Goal: Information Seeking & Learning: Learn about a topic

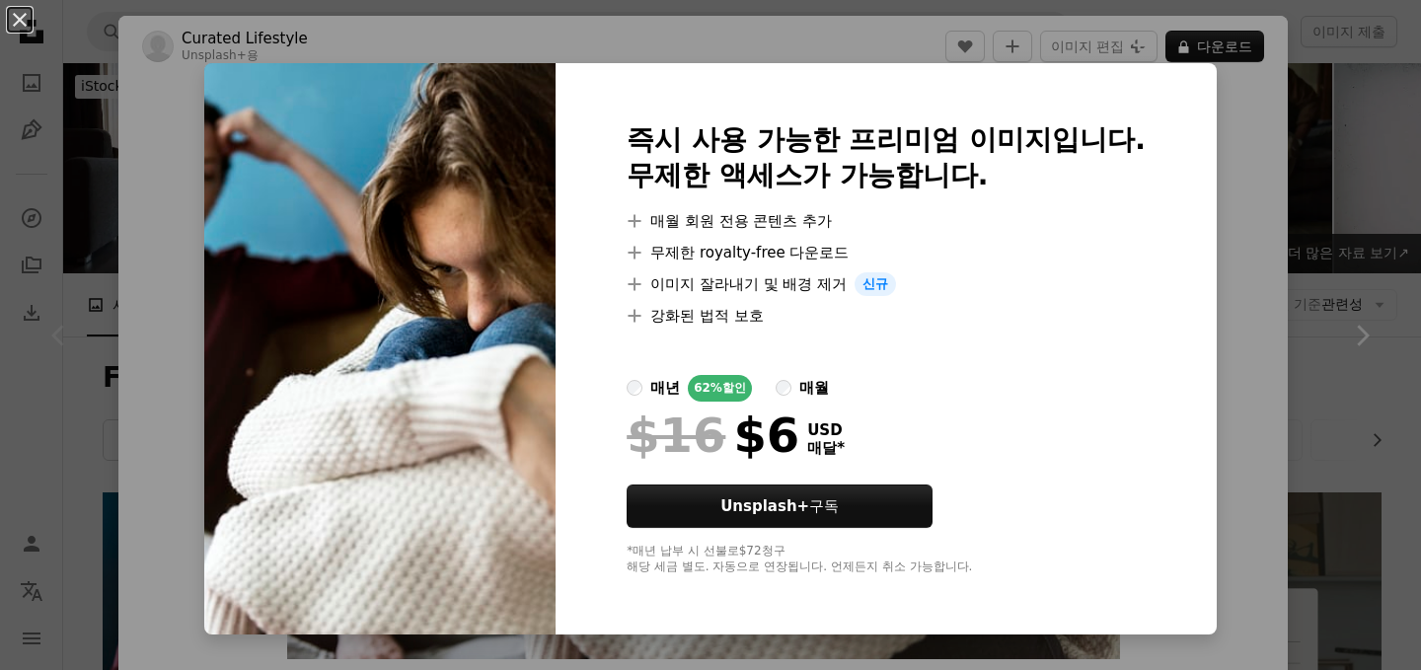
scroll to position [58, 0]
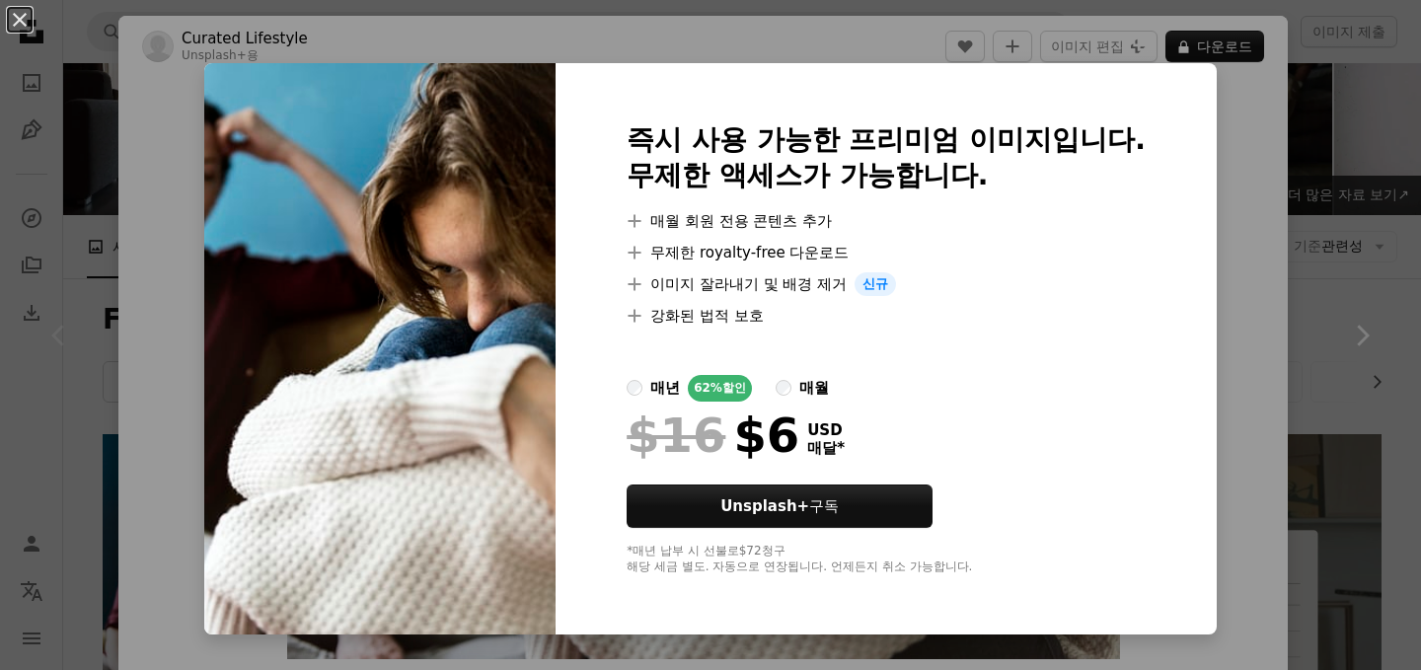
drag, startPoint x: 1251, startPoint y: 233, endPoint x: 1240, endPoint y: 240, distance: 12.9
click at [1248, 235] on div "An X shape 즉시 사용 가능한 프리미엄 이미지입니다. 무제한 액세스가 가능합니다. A plus sign 매월 회원 전용 콘텐츠 추가 A…" at bounding box center [710, 335] width 1421 height 670
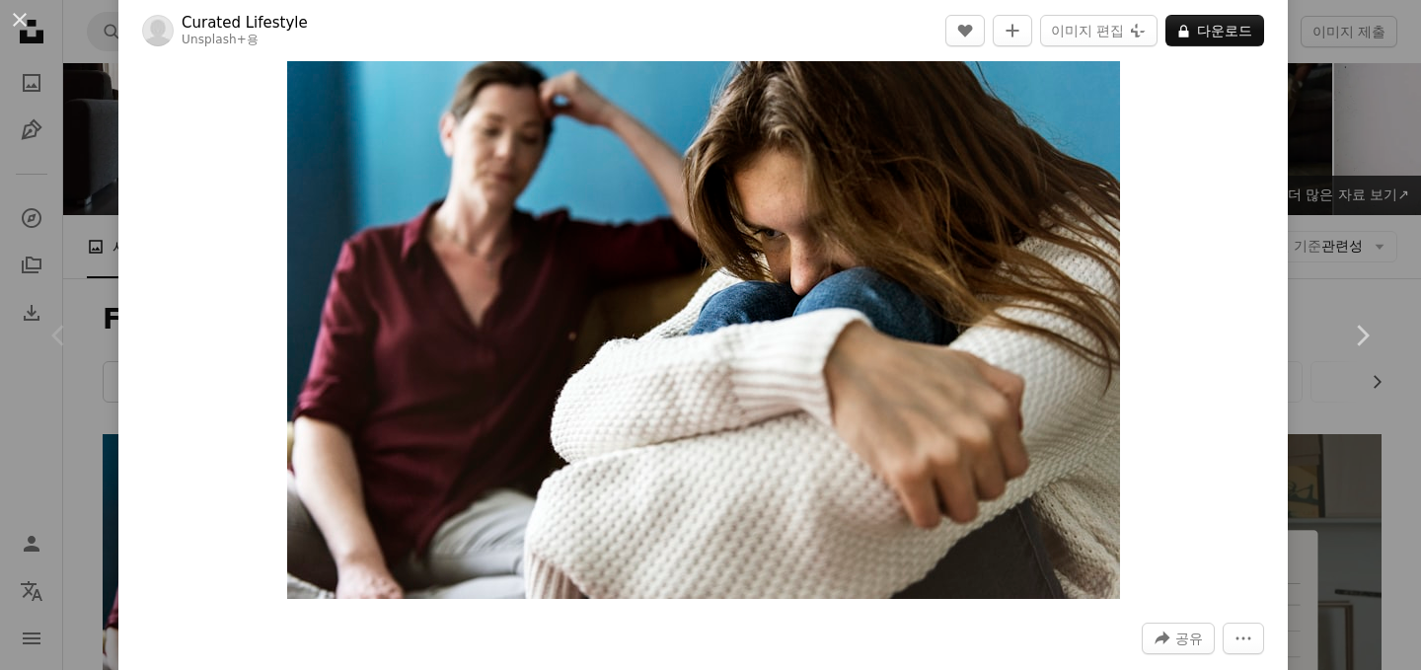
scroll to position [48, 0]
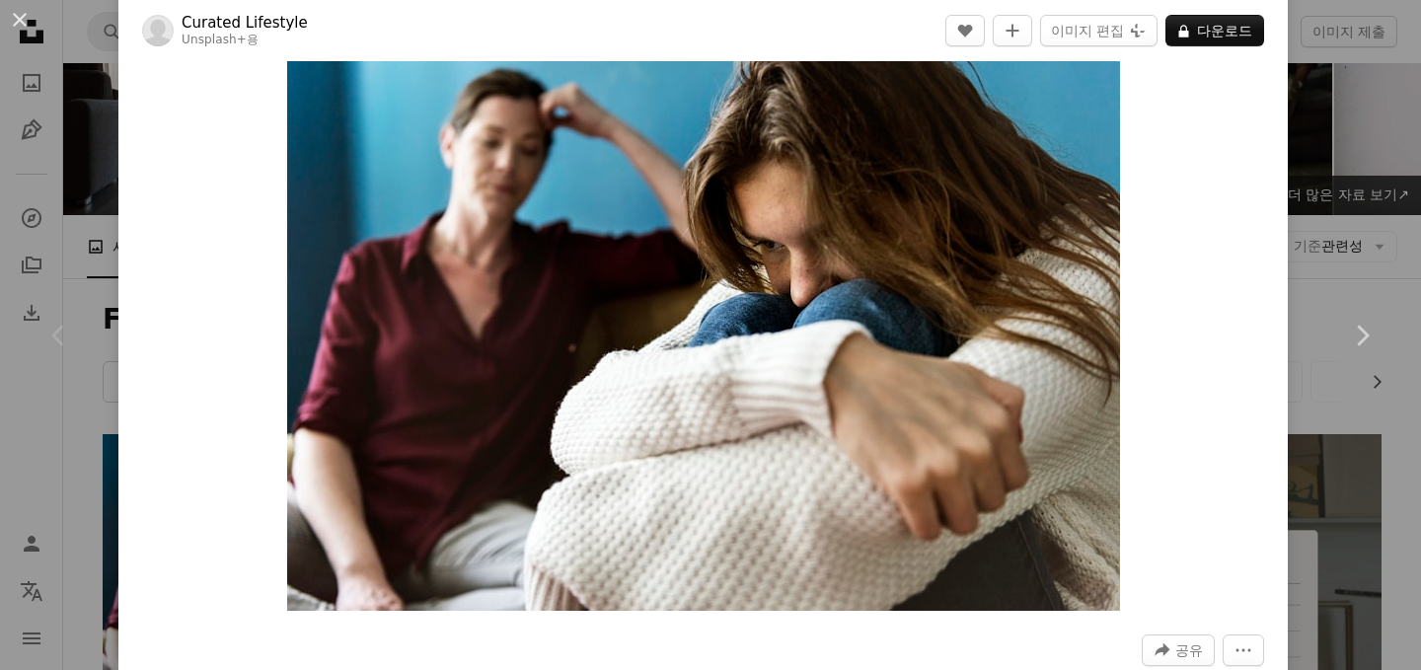
click at [81, 368] on div "Chevron left" at bounding box center [59, 335] width 118 height 189
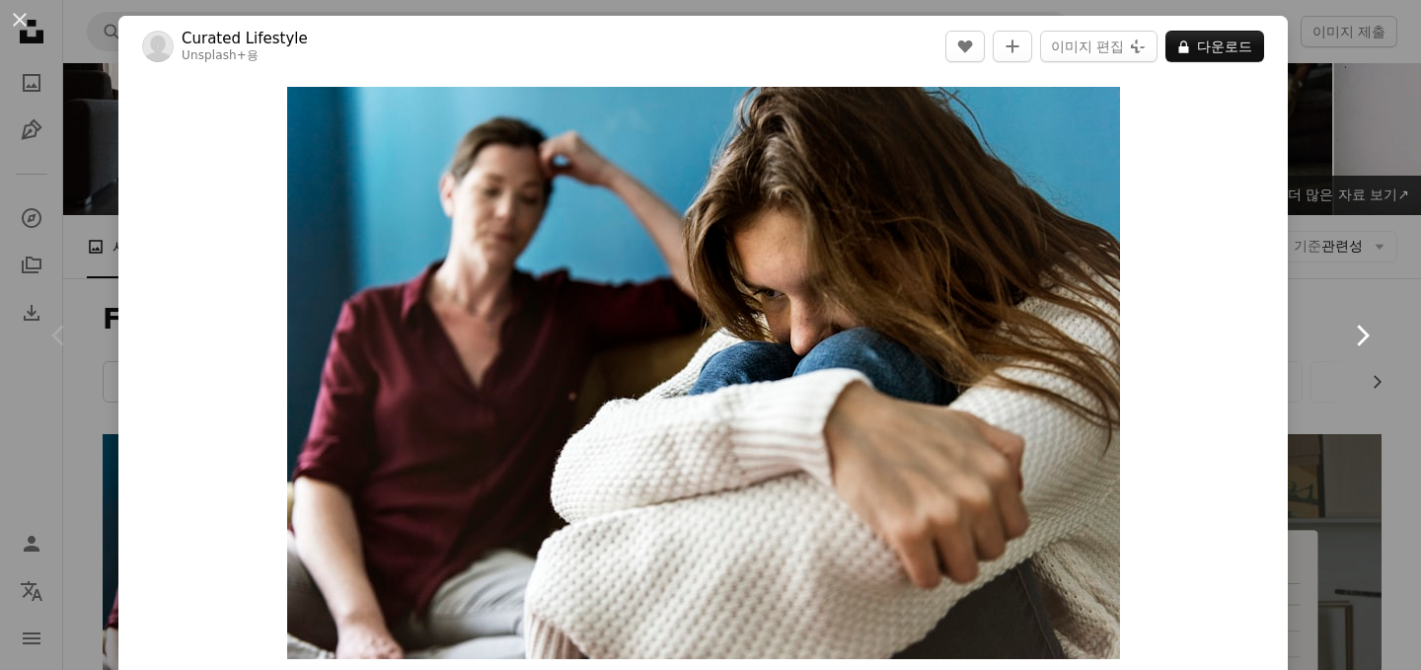
click at [1339, 281] on link "Chevron right" at bounding box center [1361, 335] width 118 height 189
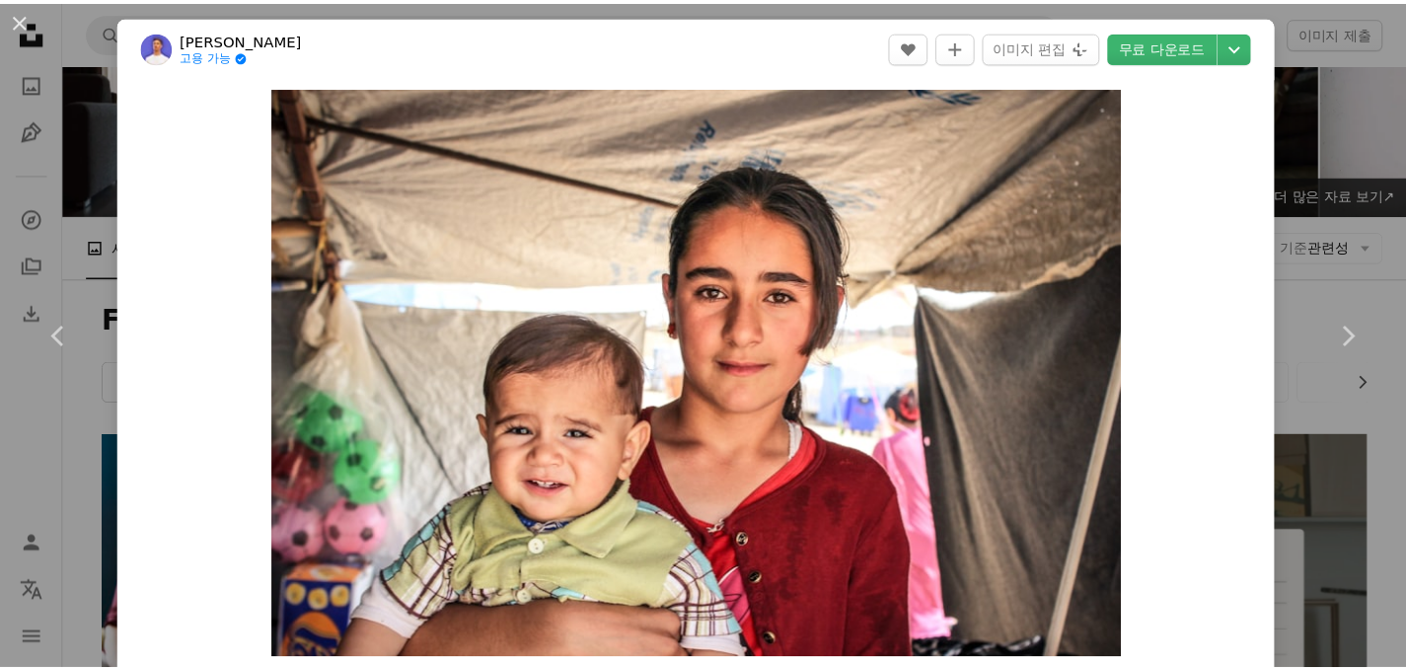
scroll to position [1480, 0]
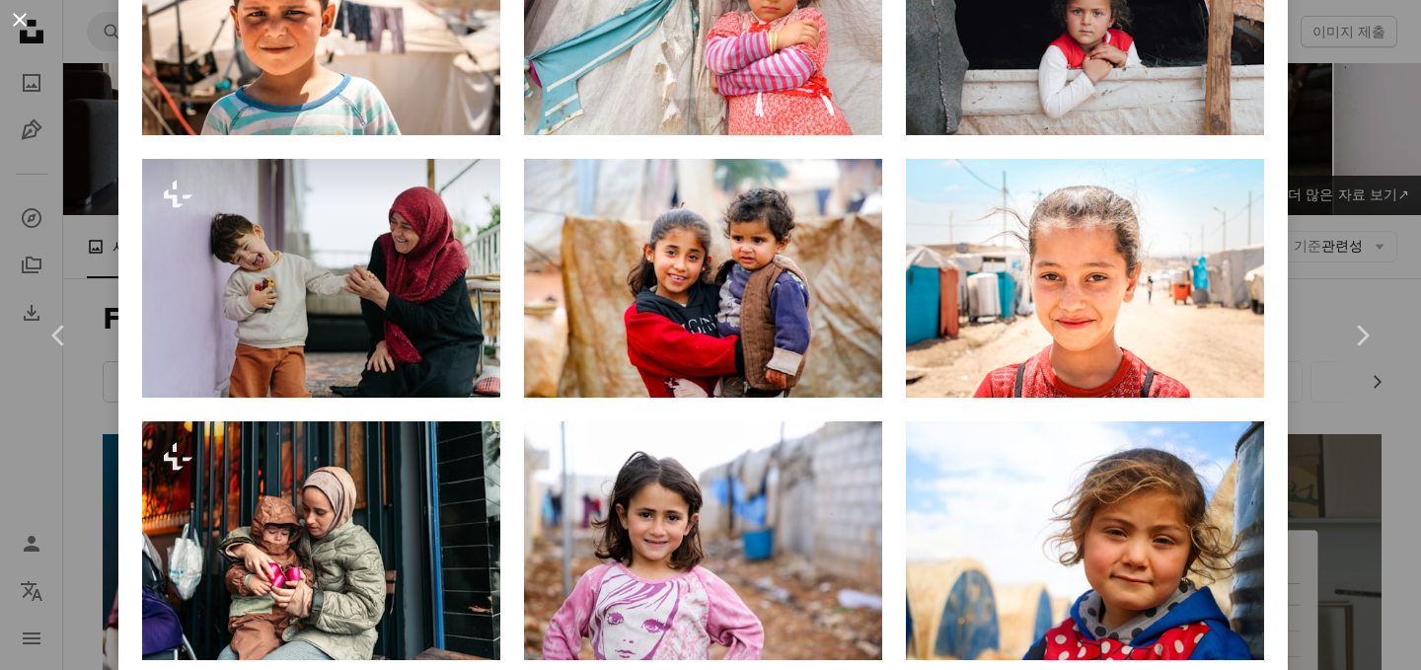
click at [23, 25] on button "An X shape" at bounding box center [20, 20] width 24 height 24
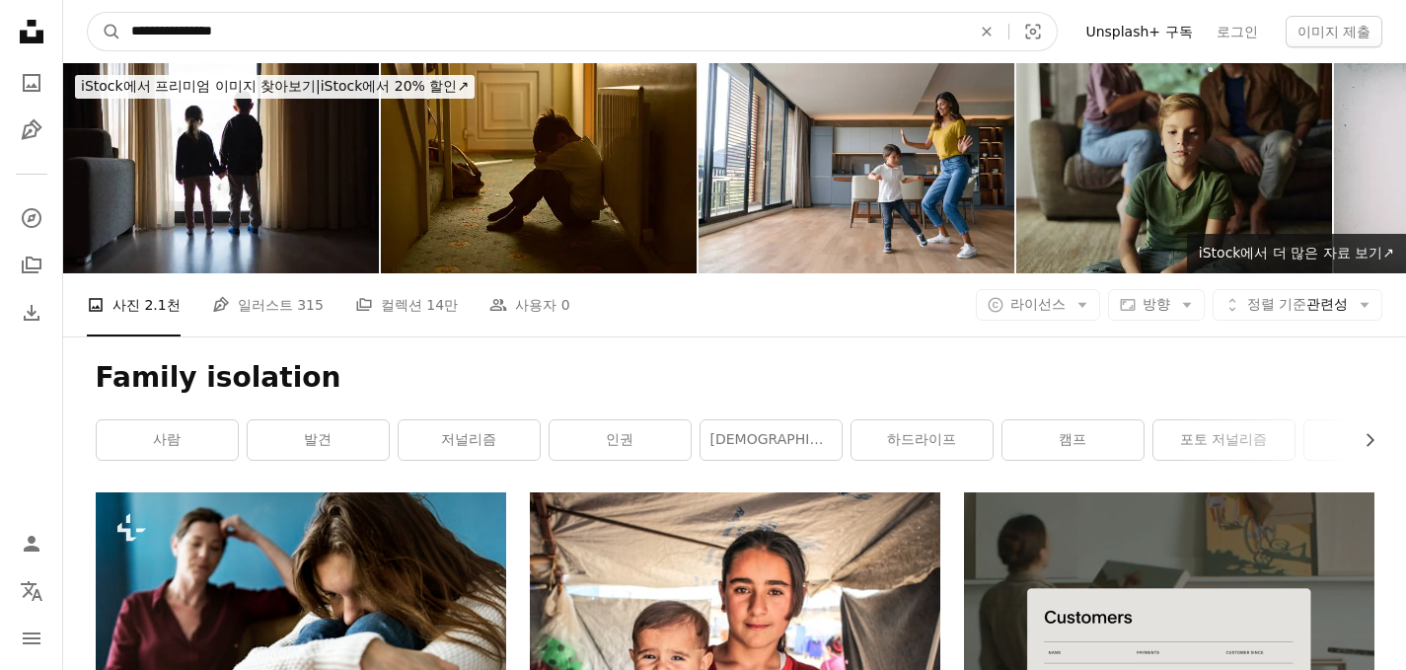
drag, startPoint x: 226, startPoint y: 32, endPoint x: 0, endPoint y: -40, distance: 237.2
paste input "사이트 전체에서 이미지 찾기"
type input "*********"
click at [88, 13] on button "A magnifying glass" at bounding box center [105, 31] width 34 height 37
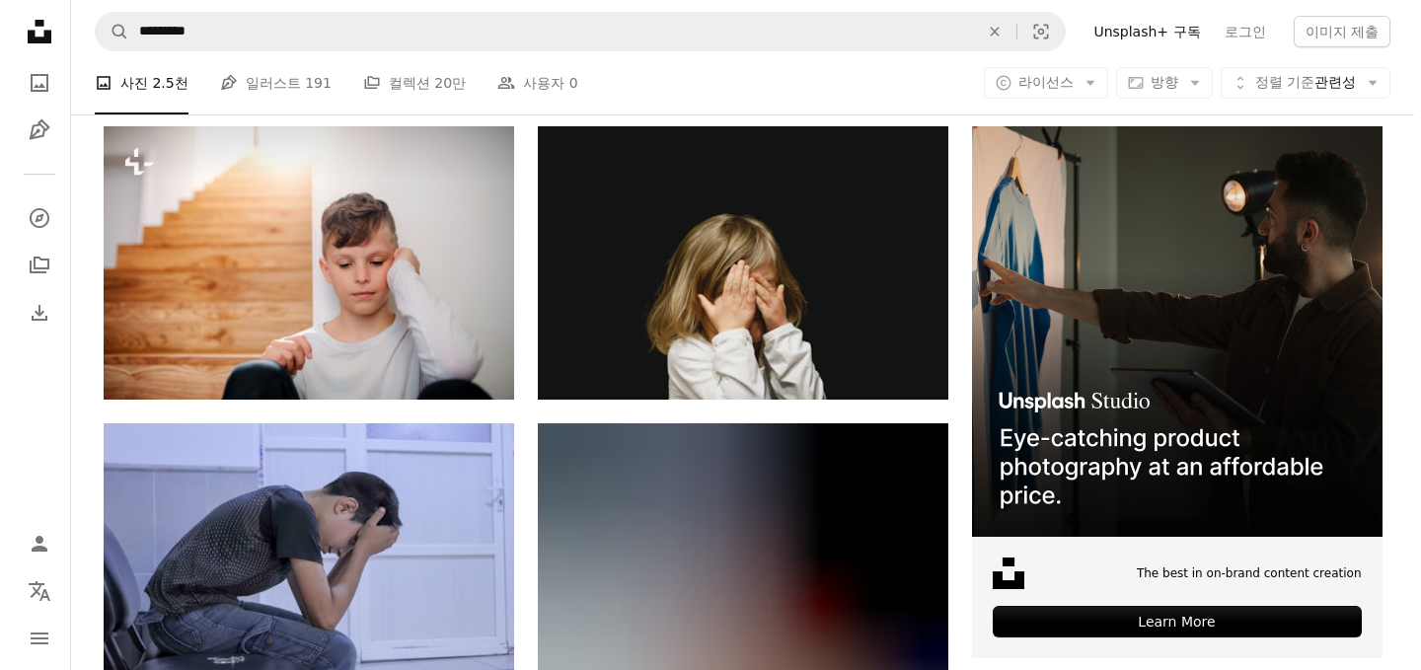
scroll to position [362, 0]
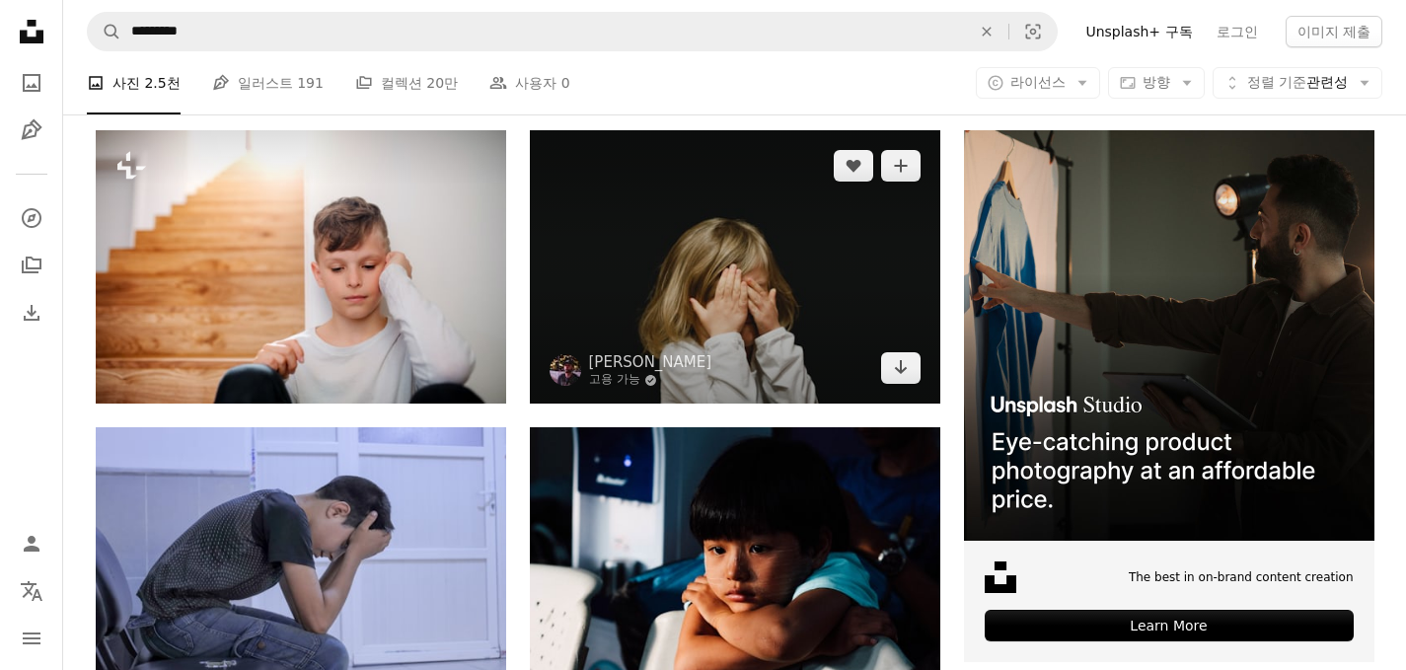
click at [670, 277] on img at bounding box center [735, 266] width 410 height 273
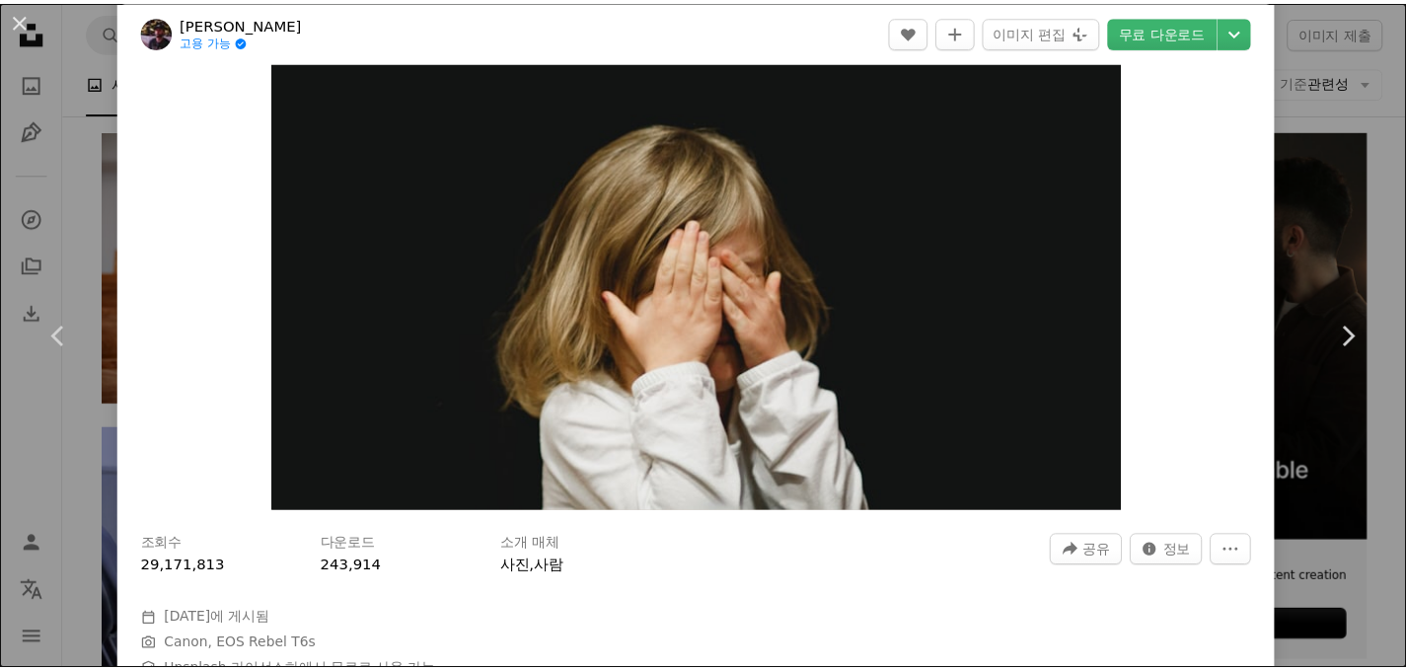
scroll to position [30, 0]
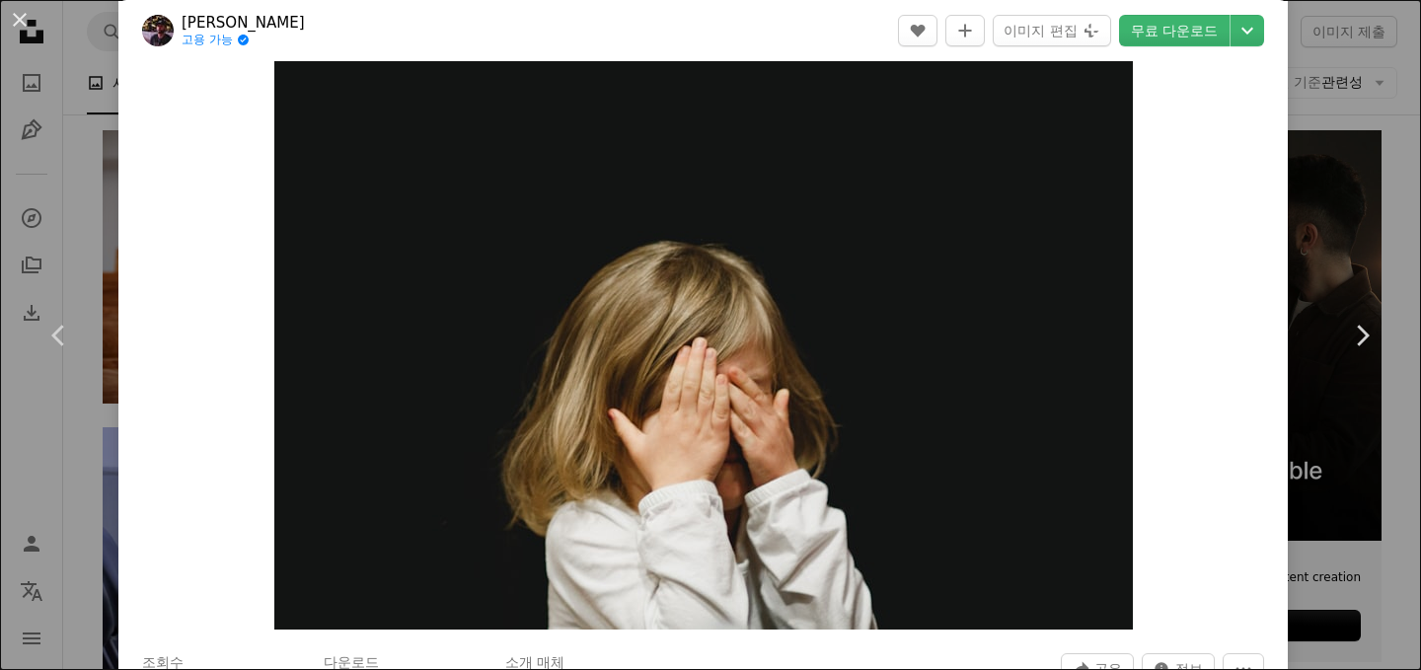
click at [20, 25] on button "An X shape" at bounding box center [20, 20] width 24 height 24
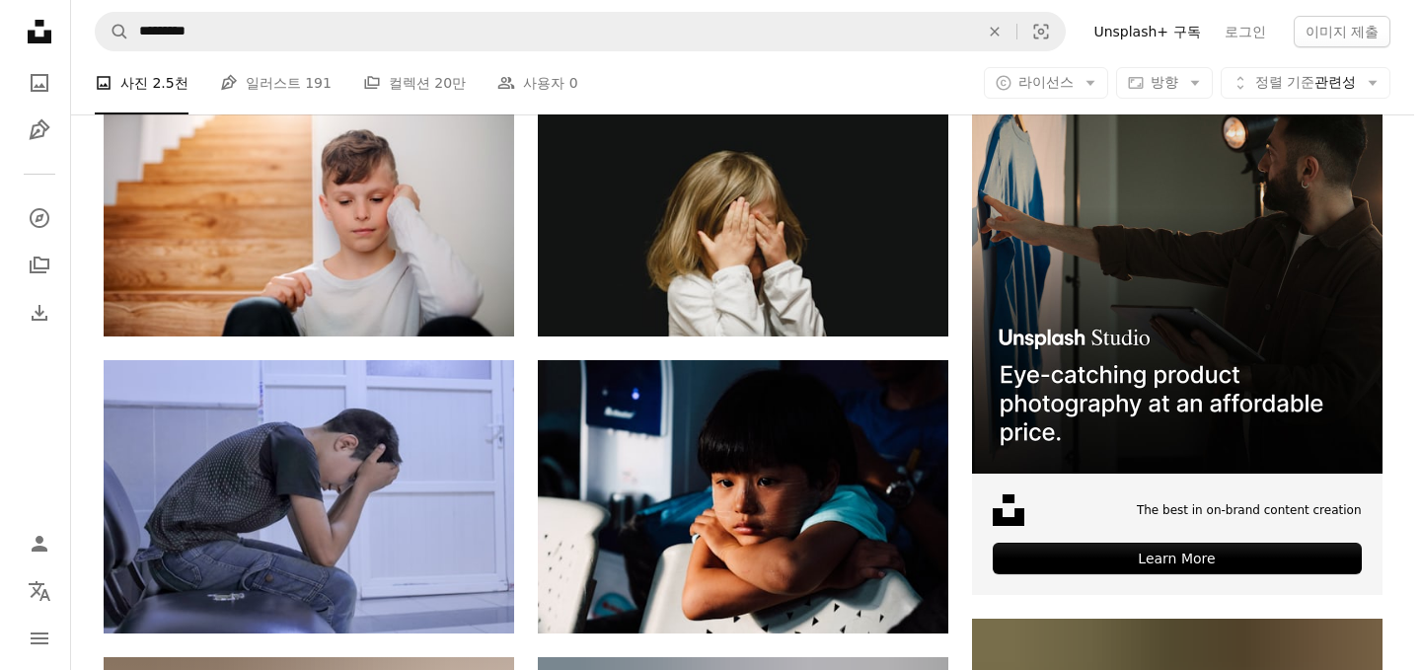
scroll to position [453, 0]
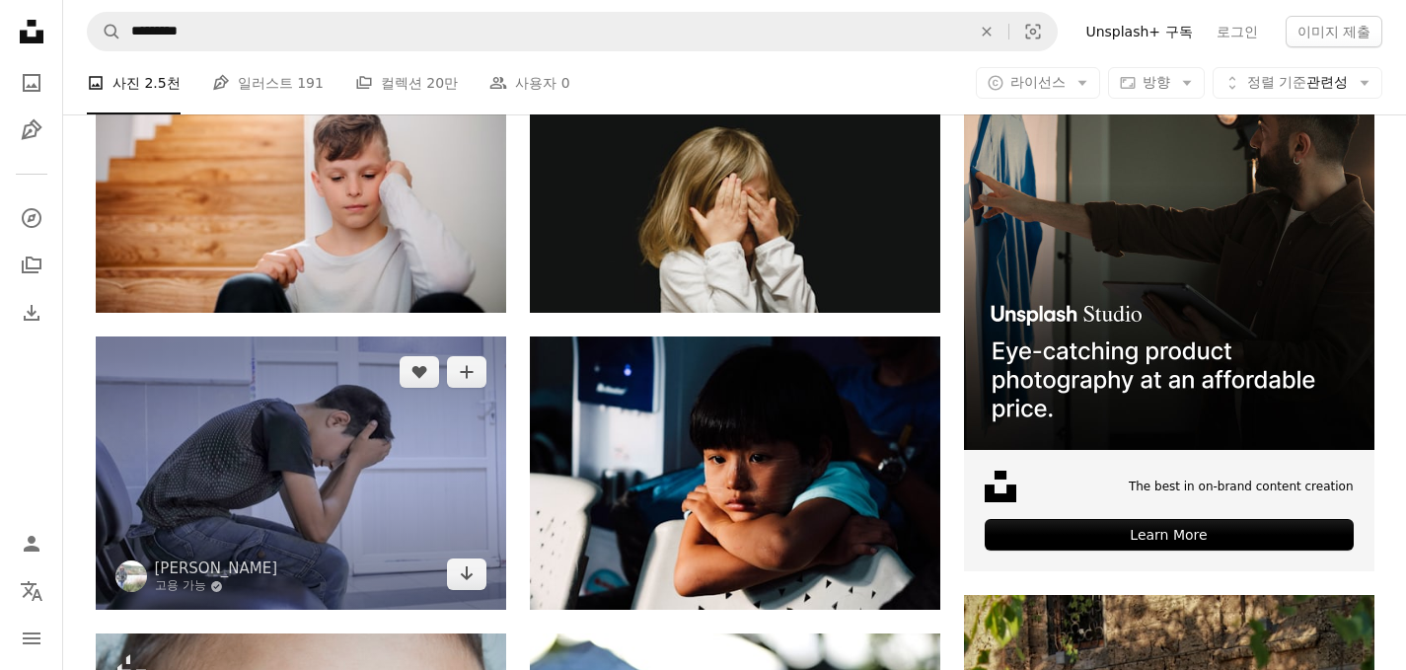
click at [277, 454] on img at bounding box center [301, 472] width 410 height 273
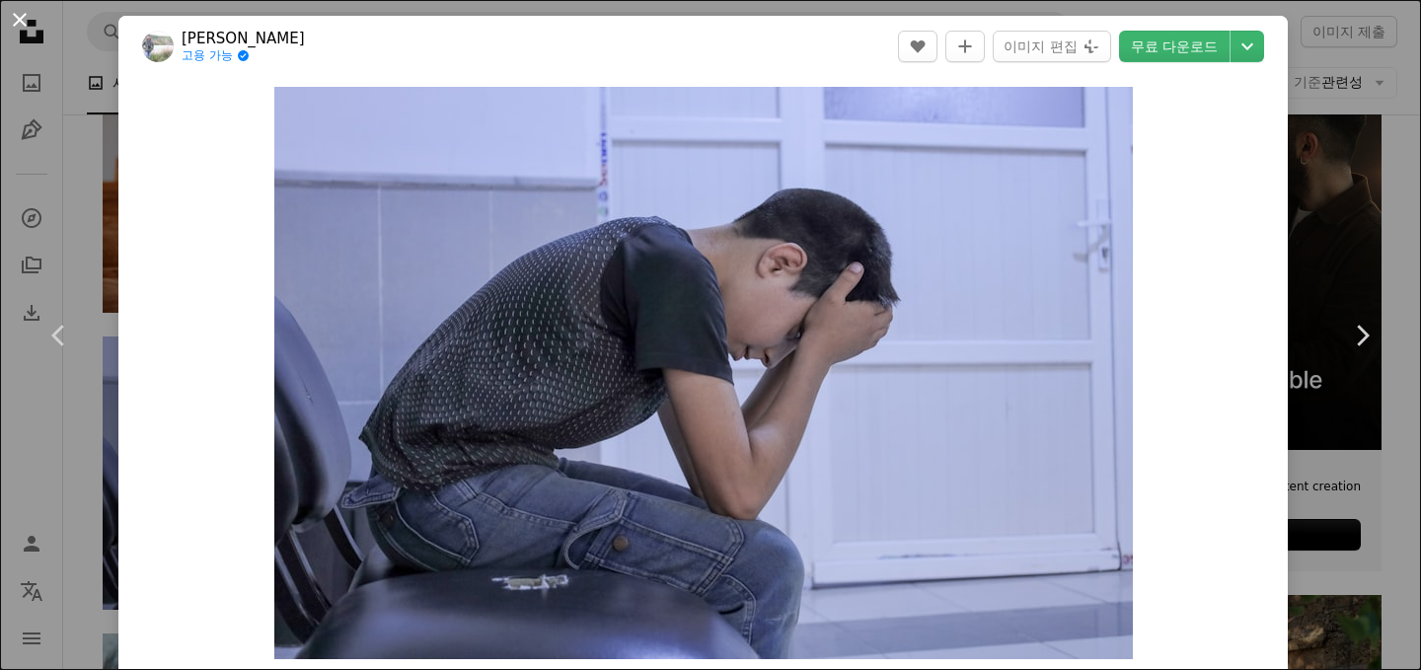
click at [24, 28] on button "An X shape" at bounding box center [20, 20] width 24 height 24
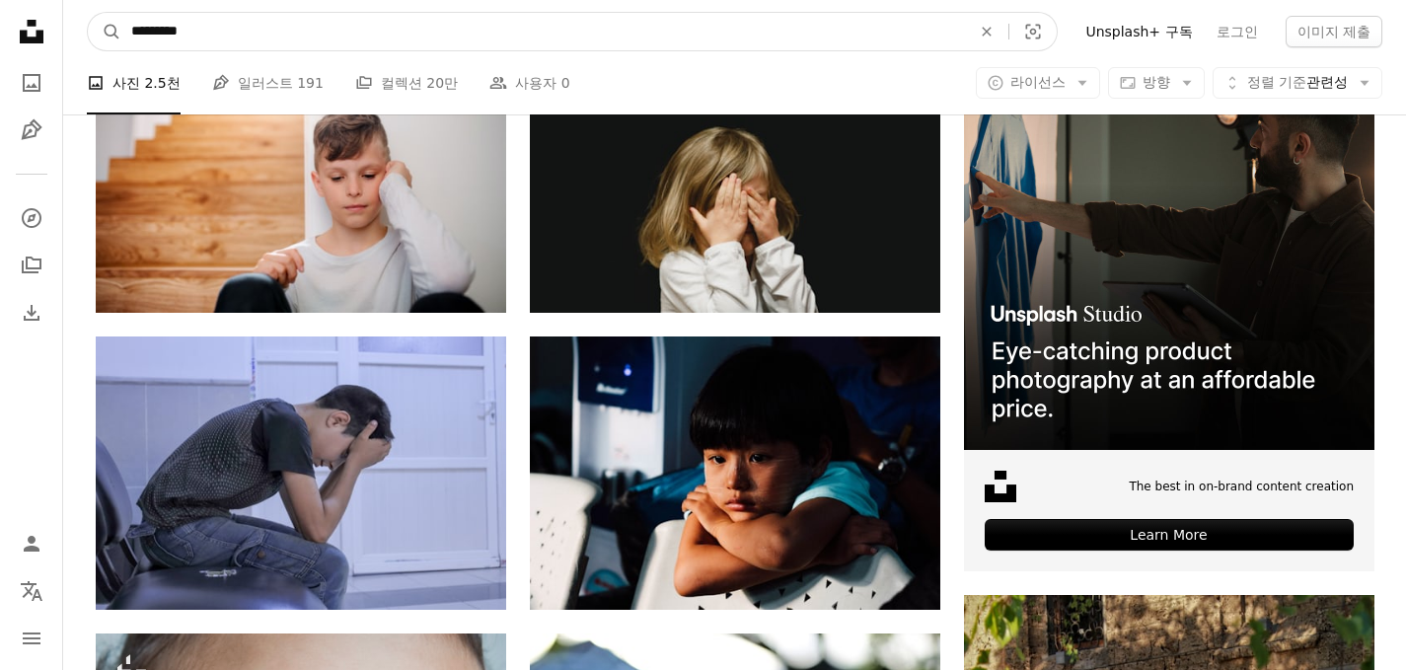
drag, startPoint x: 220, startPoint y: 31, endPoint x: 0, endPoint y: 6, distance: 221.4
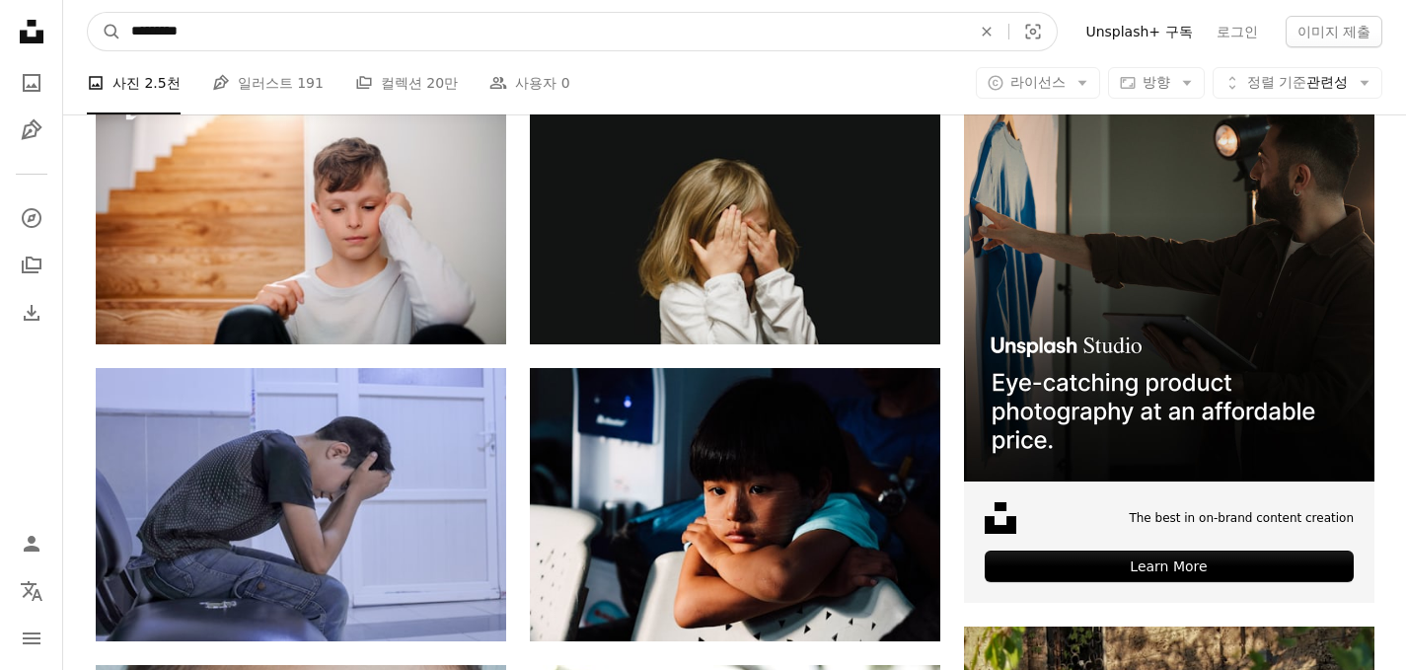
paste input "****"
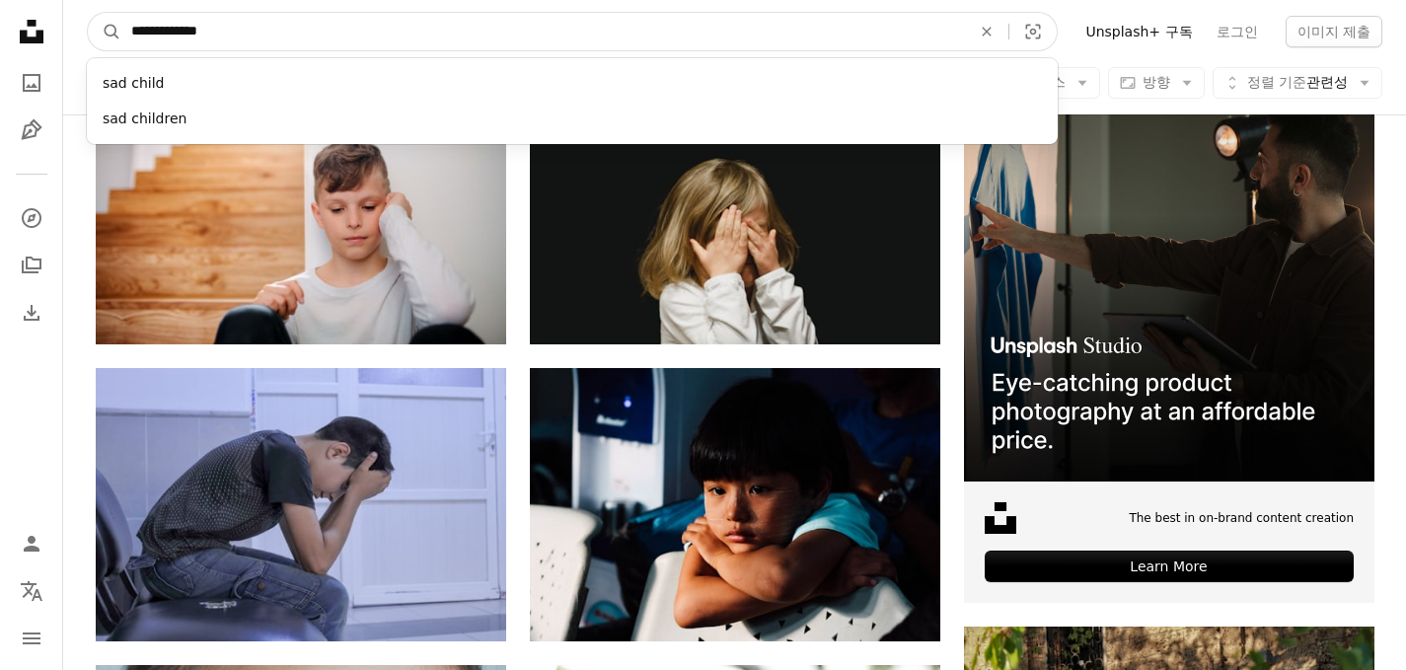
type input "**********"
click at [88, 13] on button "A magnifying glass" at bounding box center [105, 31] width 34 height 37
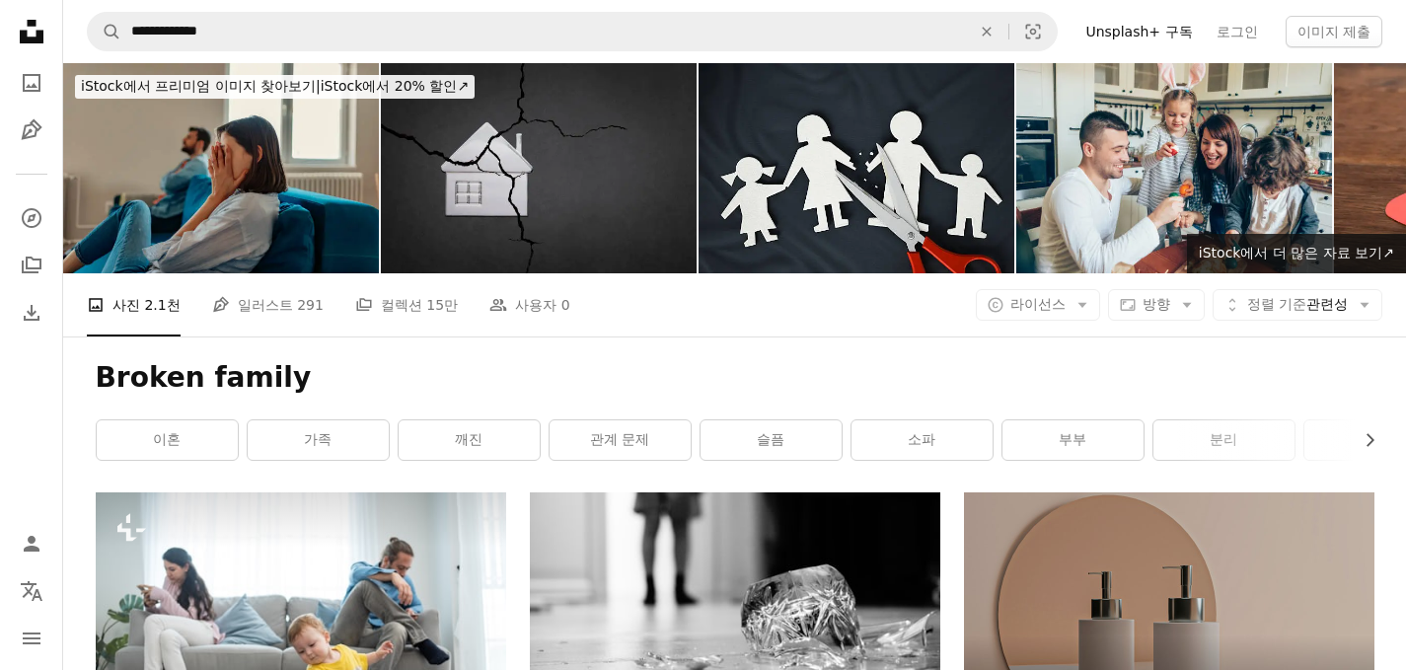
click at [554, 220] on img at bounding box center [539, 168] width 316 height 210
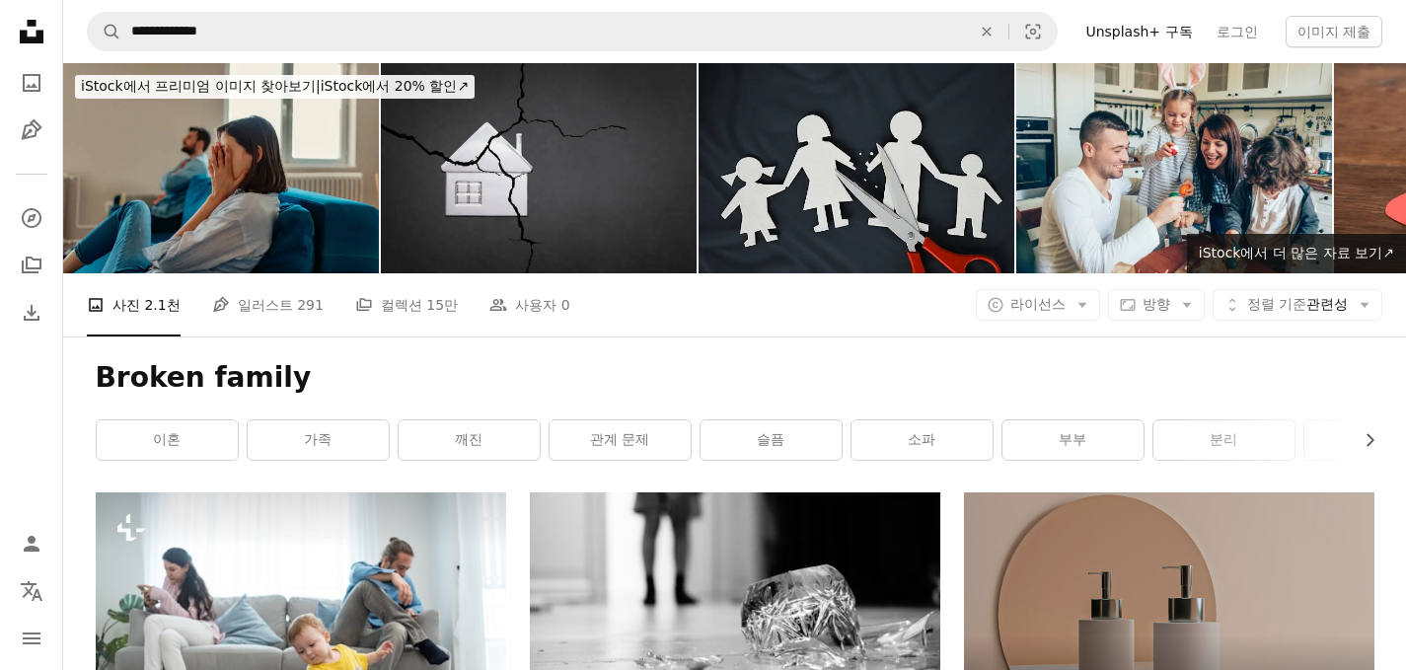
click at [805, 173] on img at bounding box center [857, 168] width 316 height 210
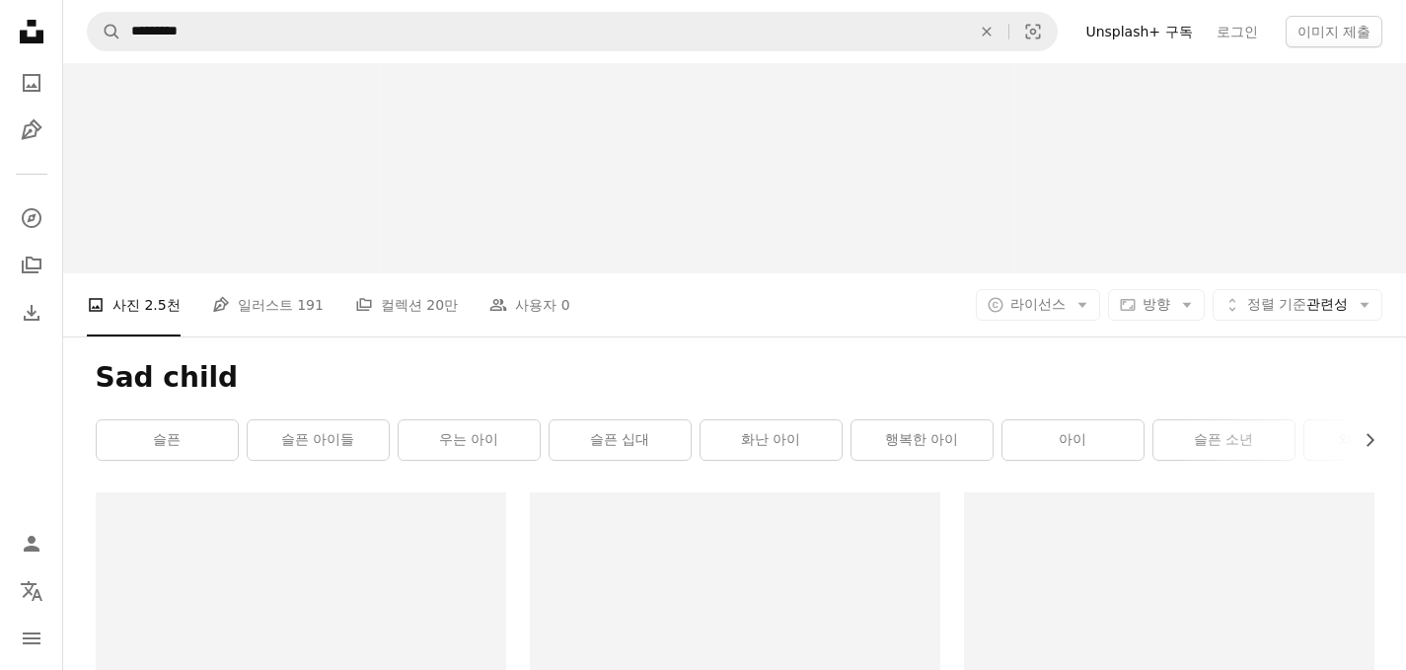
scroll to position [421, 0]
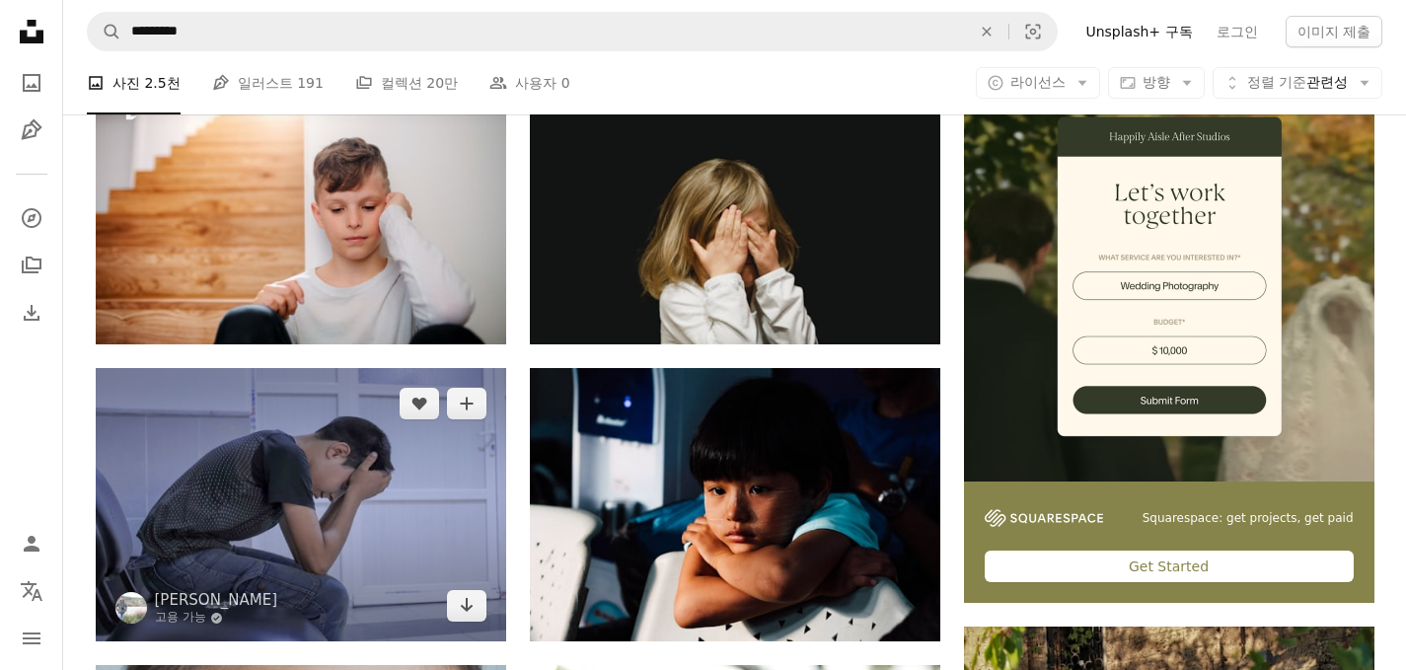
click at [276, 564] on img at bounding box center [301, 504] width 410 height 273
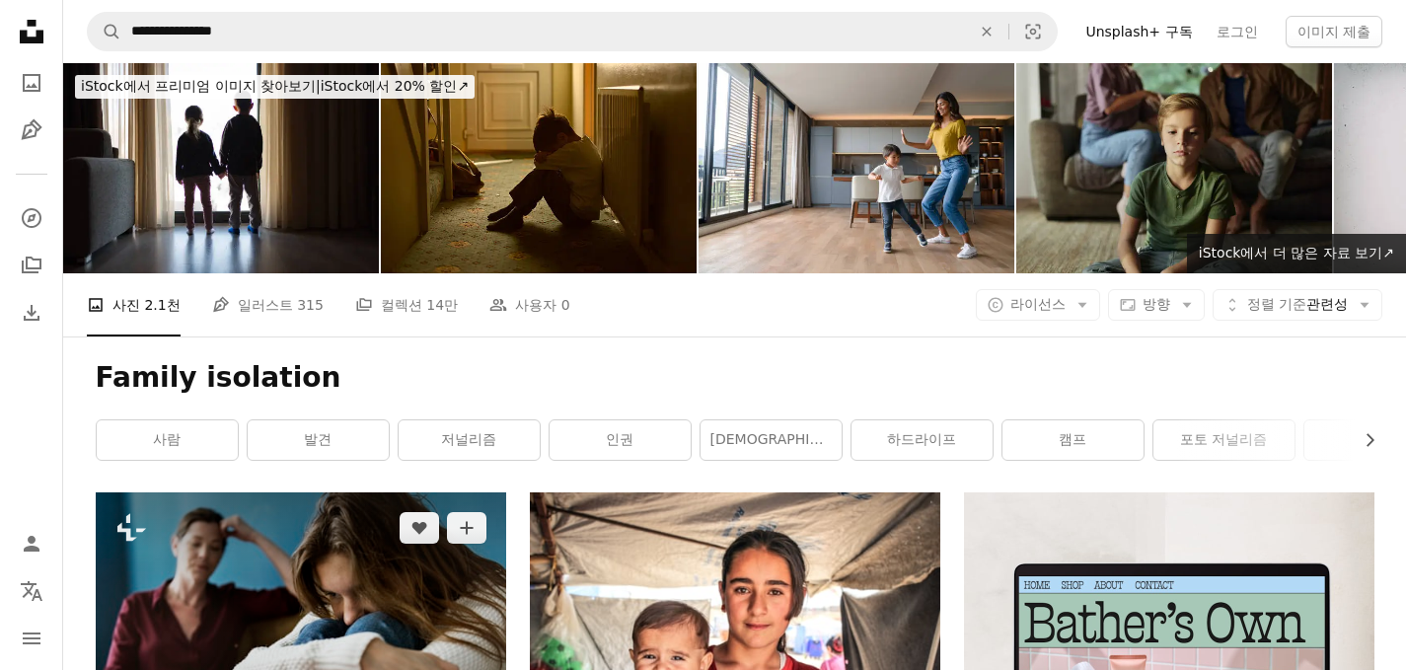
click at [358, 626] on img at bounding box center [301, 633] width 410 height 282
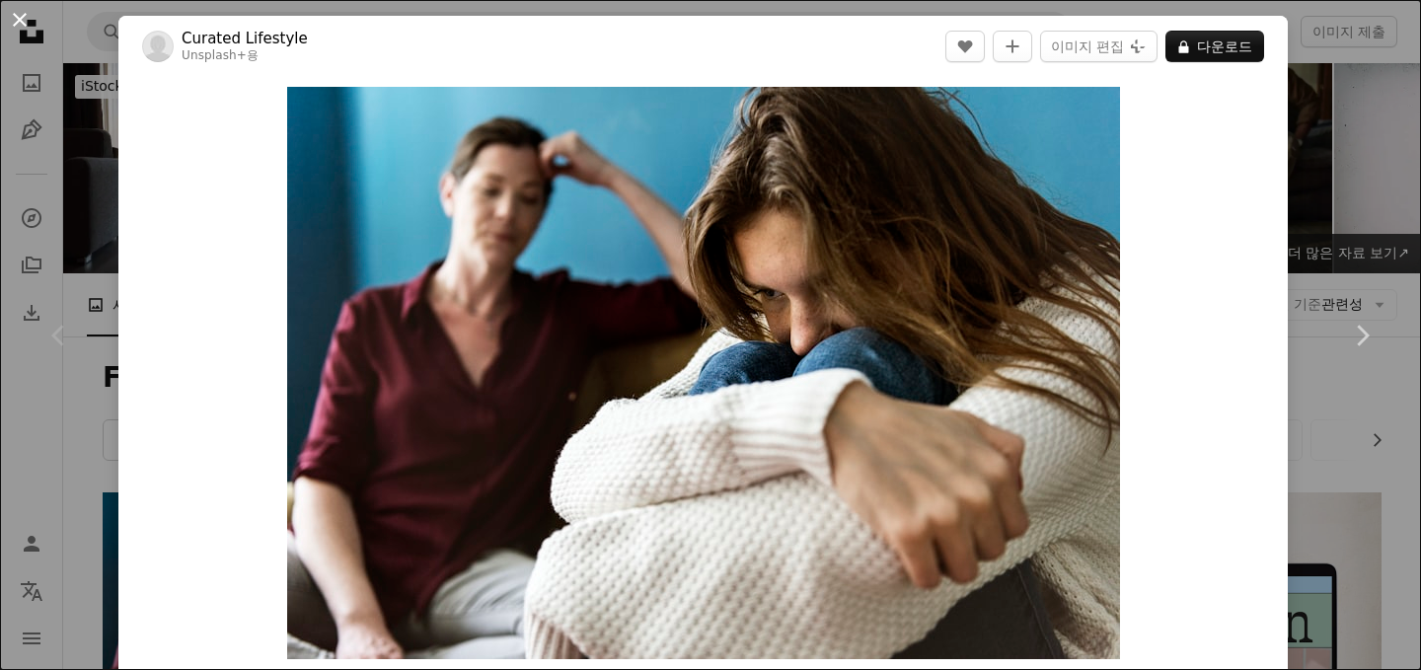
click at [20, 30] on button "An X shape" at bounding box center [20, 20] width 24 height 24
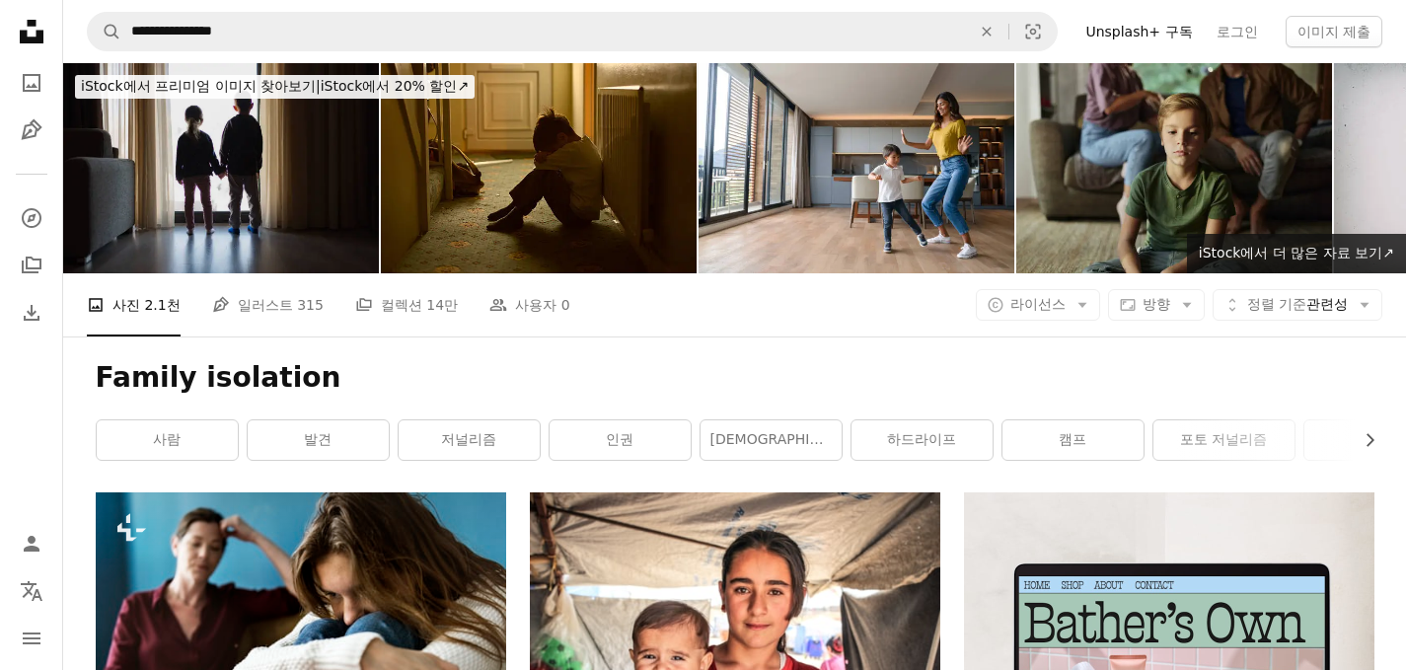
click at [292, 171] on img at bounding box center [221, 168] width 316 height 210
click at [228, 185] on img at bounding box center [221, 168] width 316 height 210
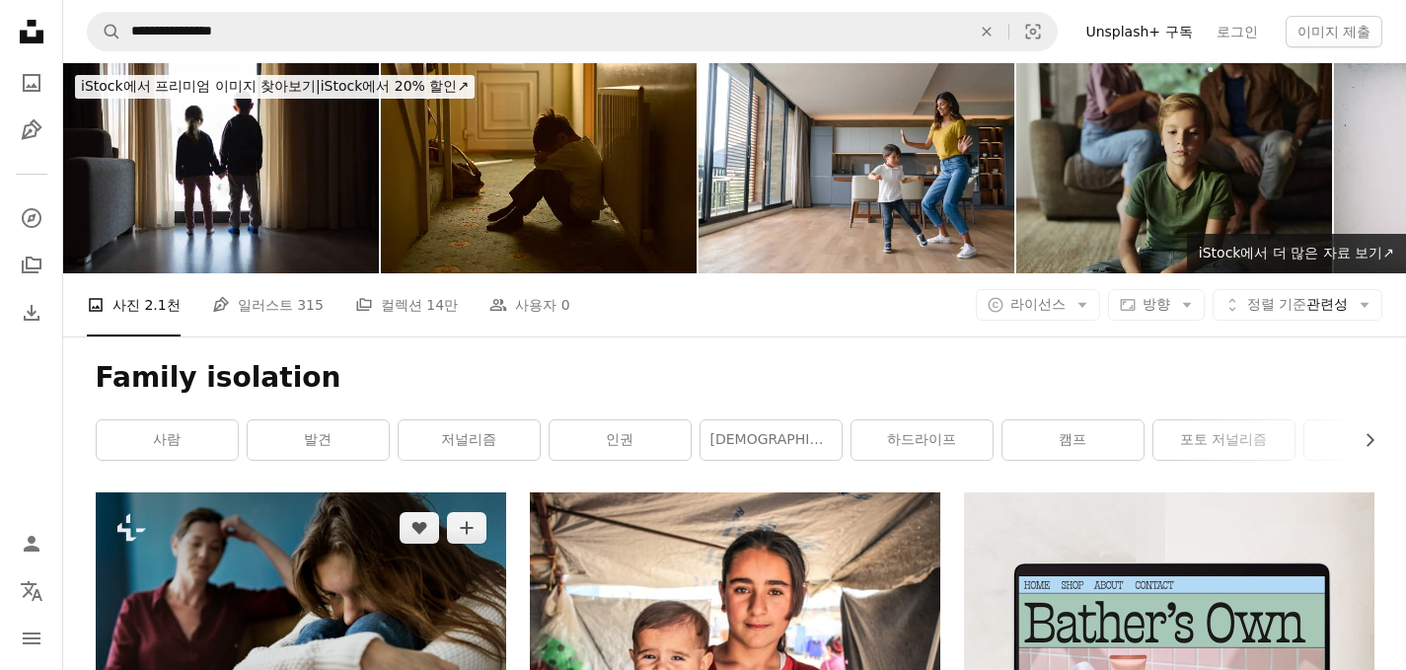
scroll to position [493, 0]
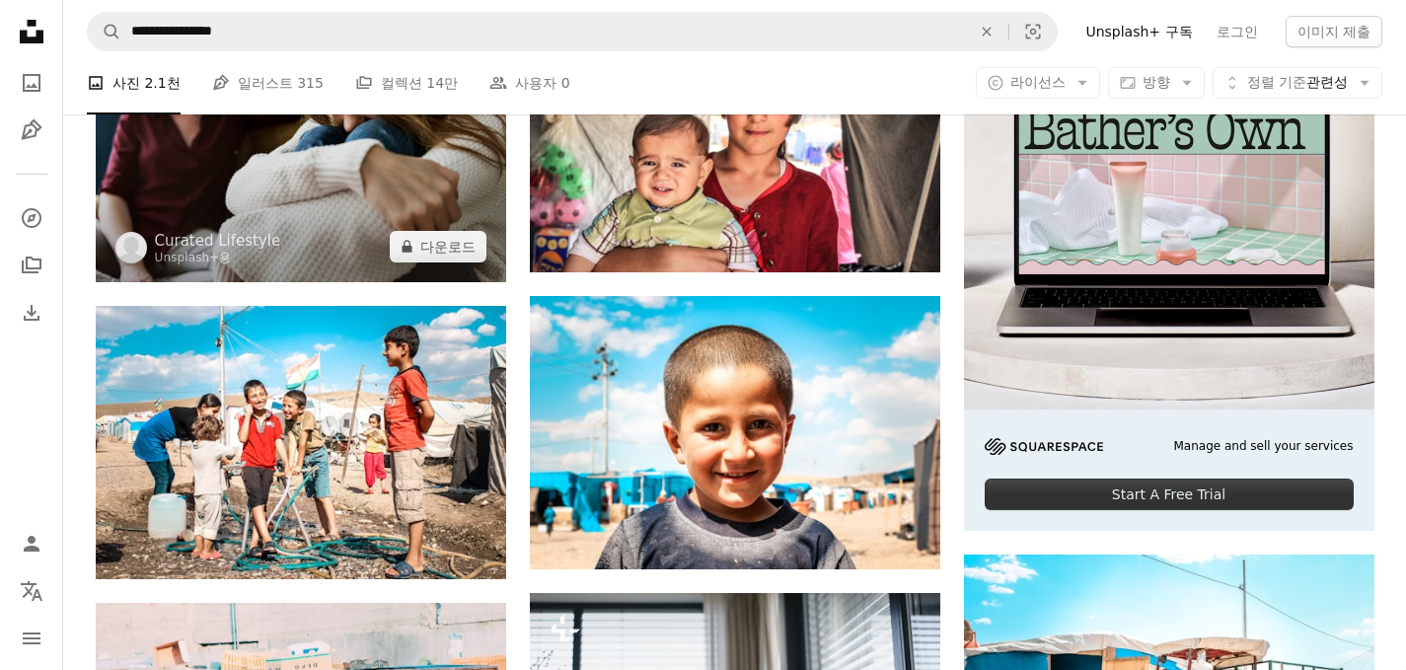
click at [206, 213] on img at bounding box center [301, 140] width 410 height 282
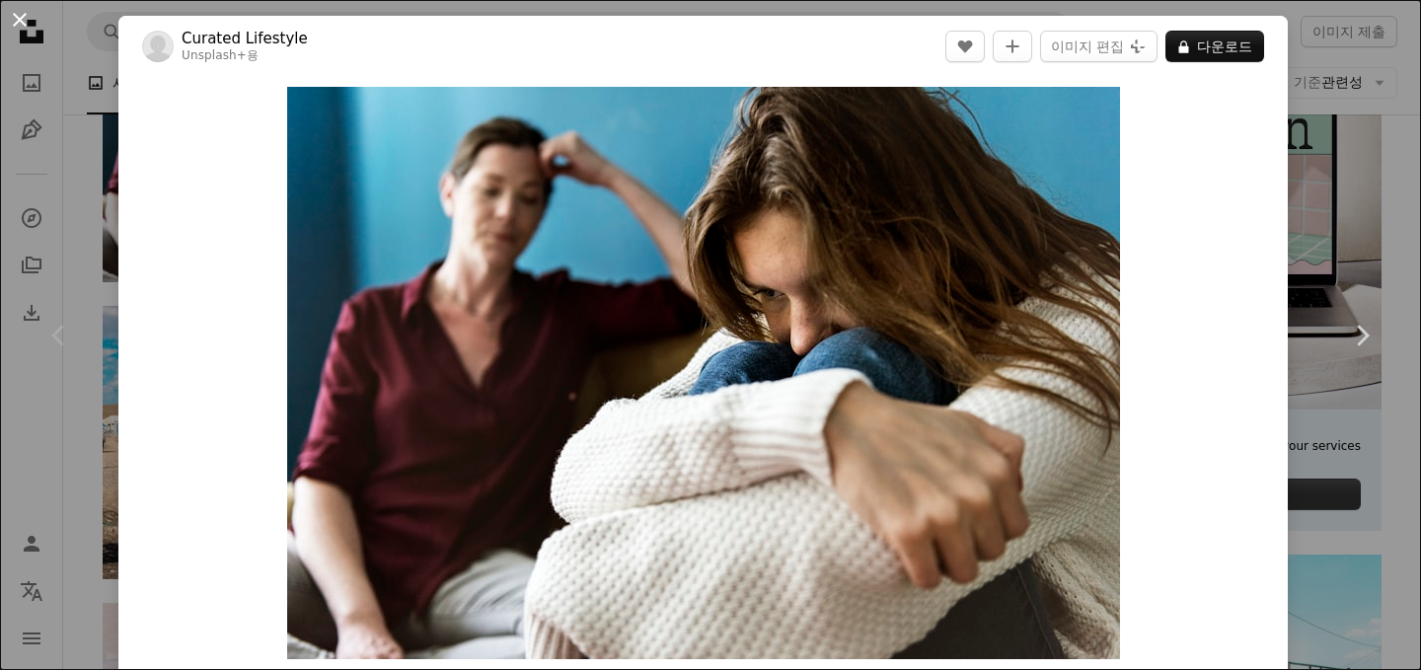
click at [21, 24] on button "An X shape" at bounding box center [20, 20] width 24 height 24
